Goal: Task Accomplishment & Management: Manage account settings

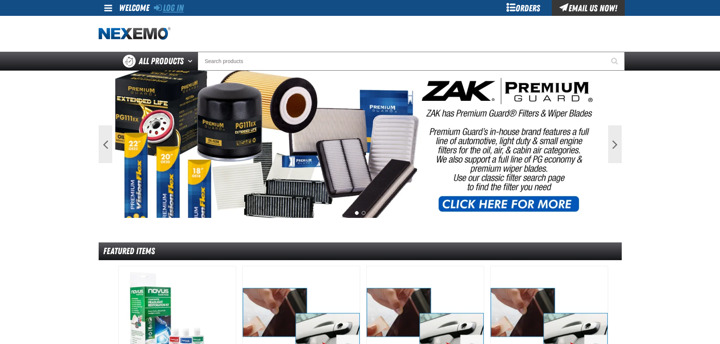
click at [179, 10] on link "Log In" at bounding box center [169, 8] width 30 height 11
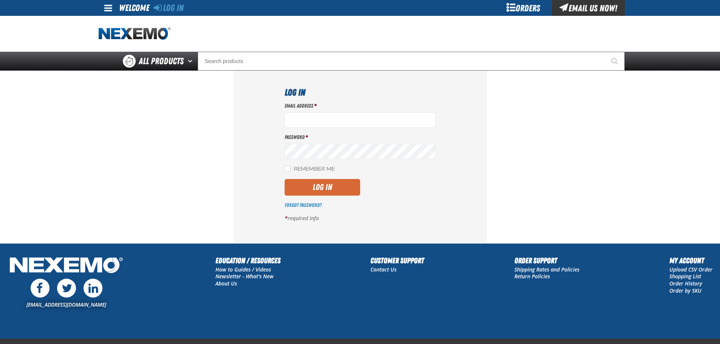
type input "[EMAIL_ADDRESS][DOMAIN_NAME]"
click at [319, 182] on button "Log In" at bounding box center [323, 187] width 76 height 17
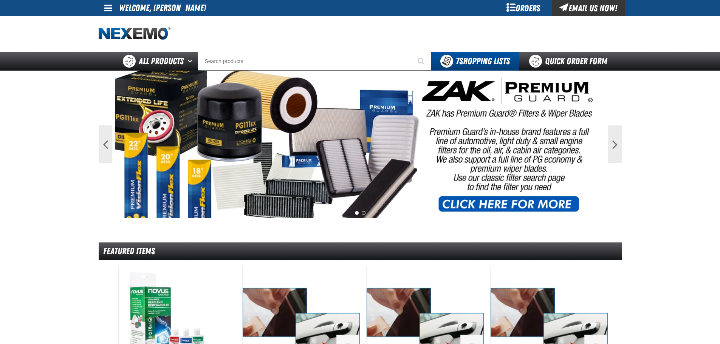
click at [517, 7] on div "Orders" at bounding box center [523, 8] width 57 height 16
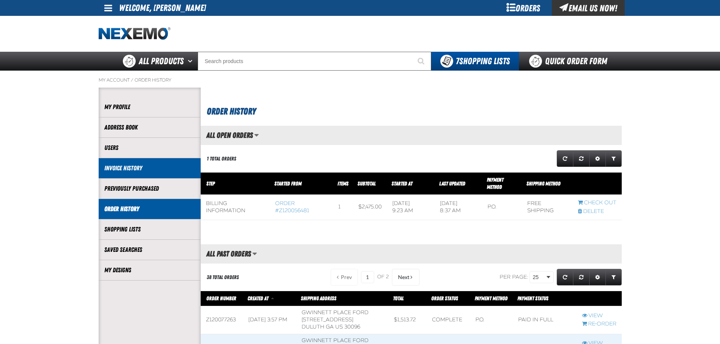
click at [117, 170] on link "Invoice History" at bounding box center [149, 168] width 91 height 9
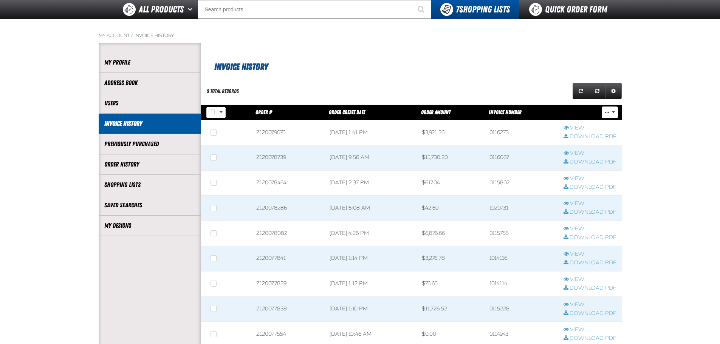
scroll to position [76, 0]
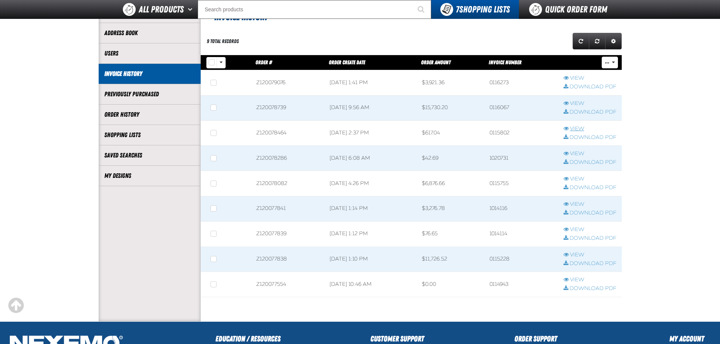
click at [580, 130] on link "View" at bounding box center [590, 129] width 53 height 7
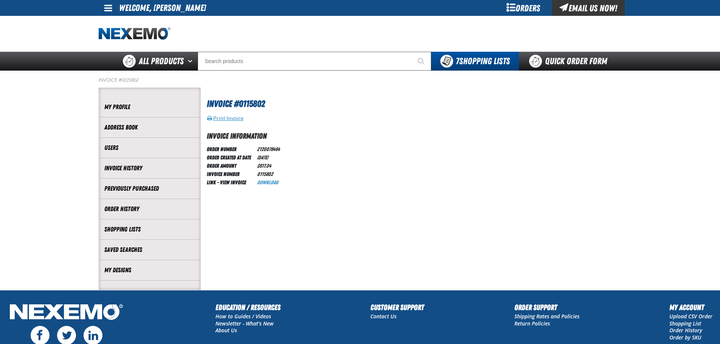
click at [222, 119] on button "Print Invoice" at bounding box center [225, 118] width 37 height 7
